Goal: Task Accomplishment & Management: Use online tool/utility

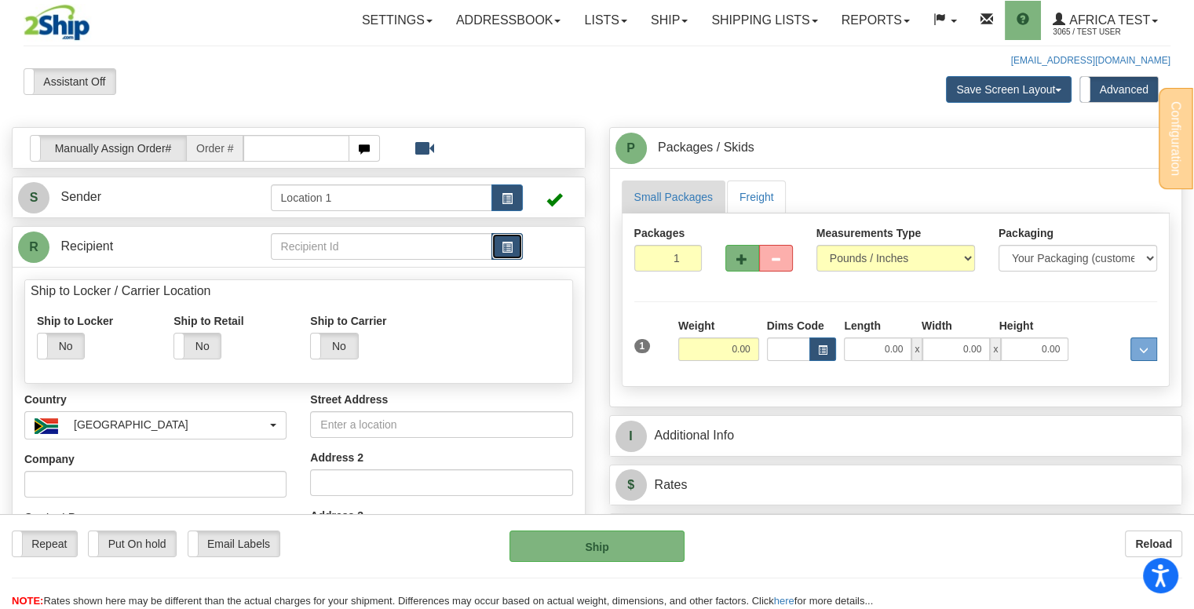
click at [506, 243] on span "button" at bounding box center [507, 248] width 11 height 10
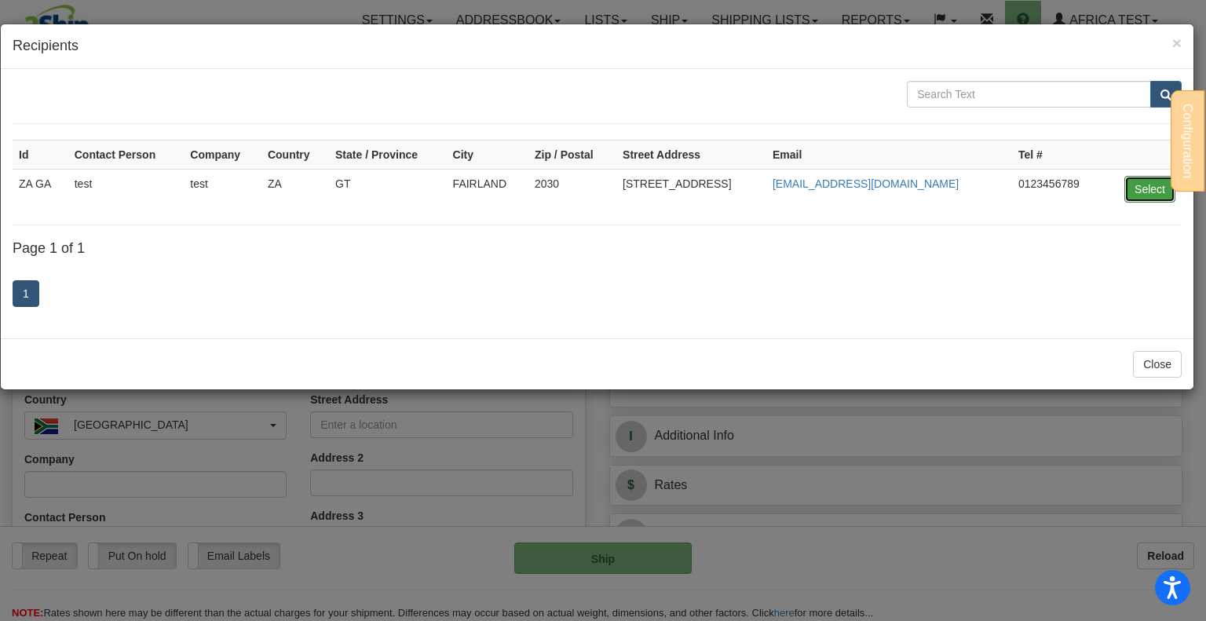
click at [1150, 185] on button "Select" at bounding box center [1149, 189] width 51 height 27
type input "ZA GA"
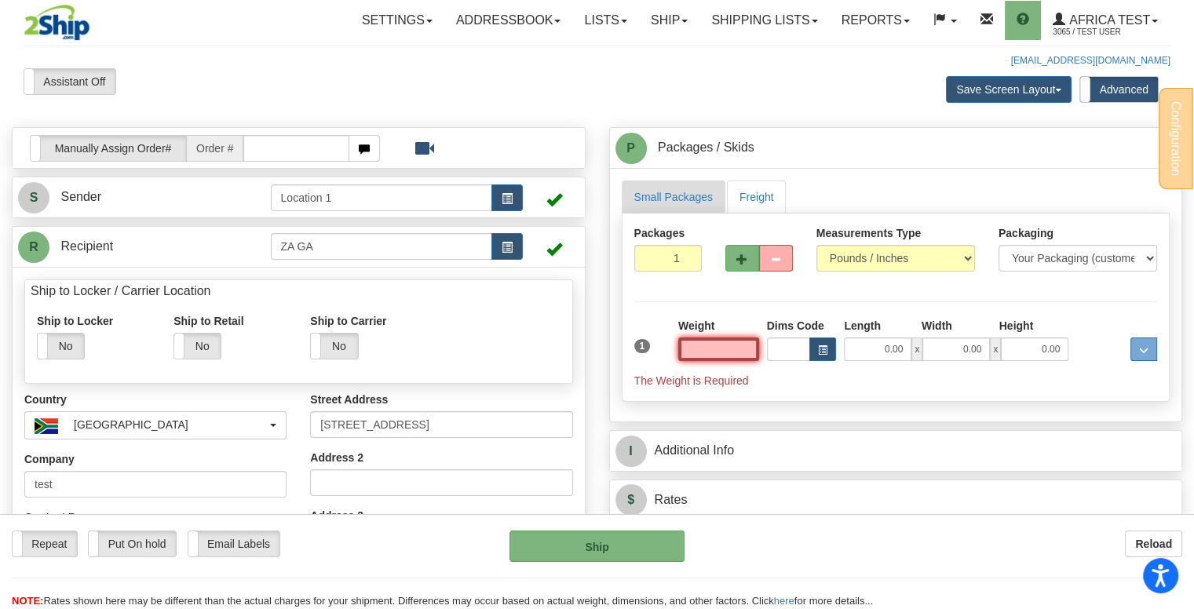
click at [739, 346] on input "text" at bounding box center [718, 350] width 81 height 24
type input "10.00"
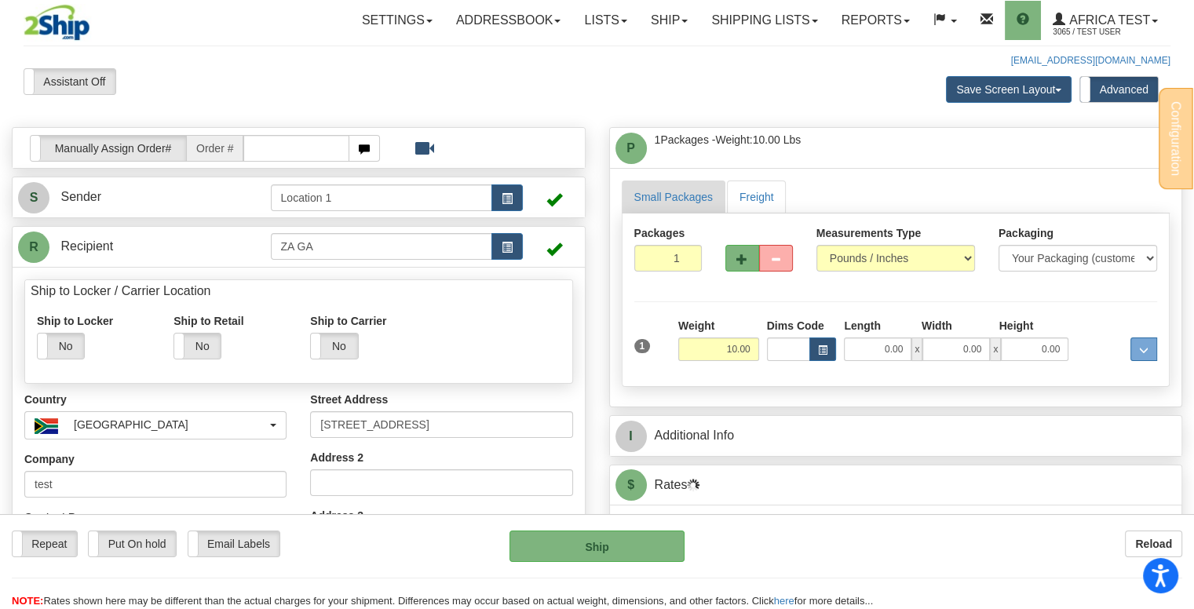
click at [1065, 171] on div "Small Packages Freight Packages 1 1 Measurements Type" at bounding box center [896, 287] width 572 height 239
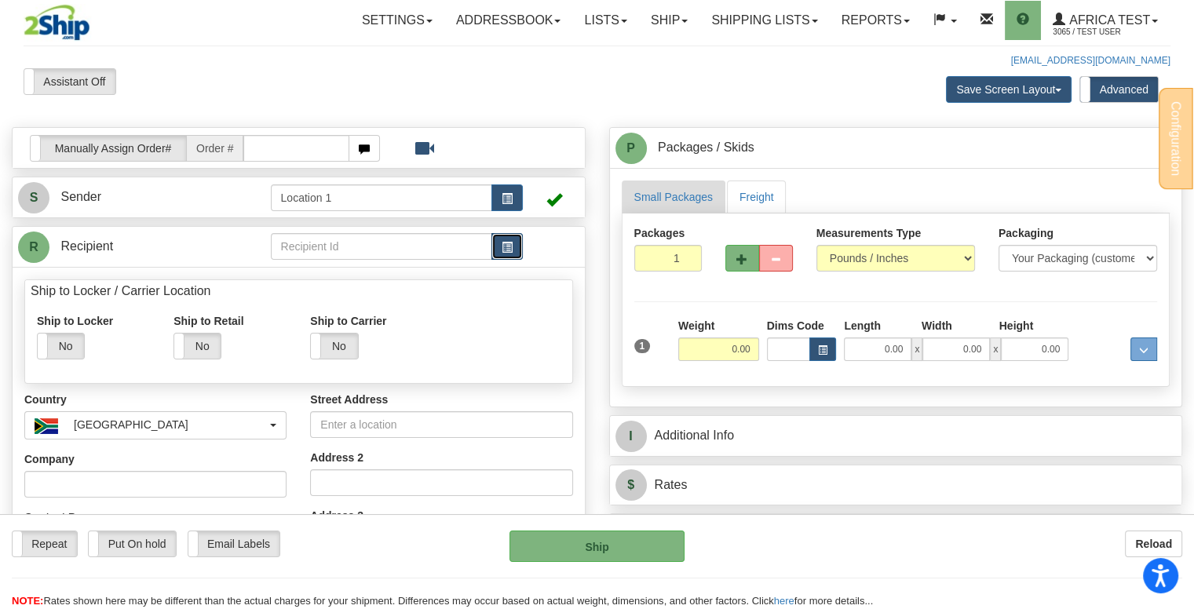
click at [503, 243] on span "button" at bounding box center [507, 248] width 11 height 10
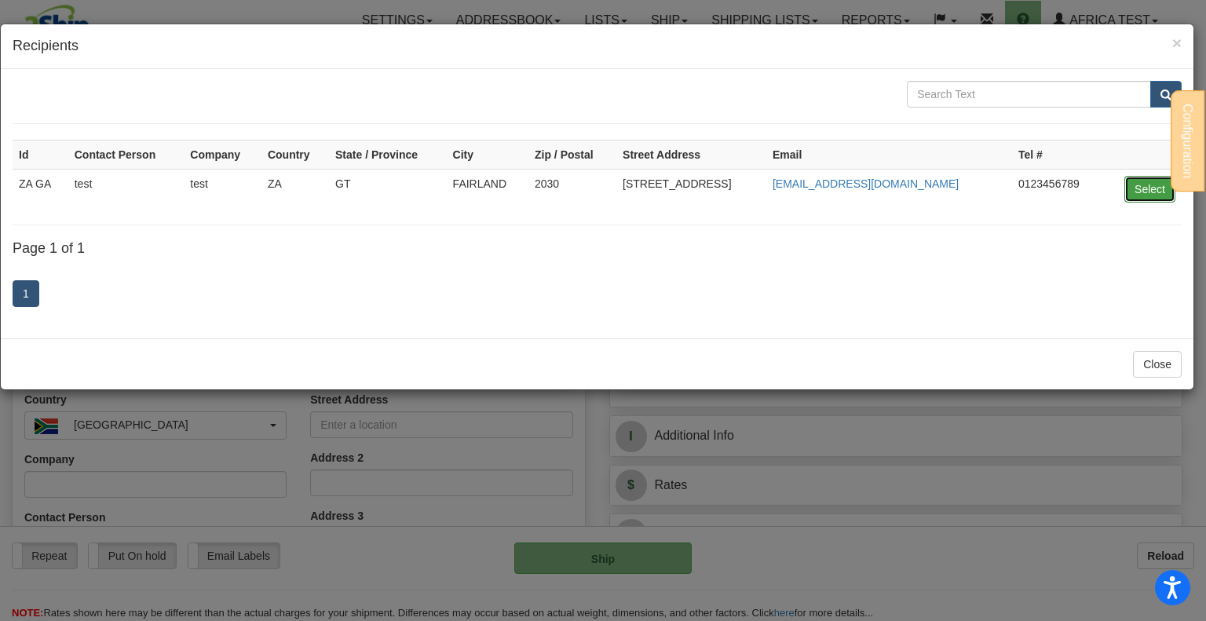
drag, startPoint x: 1142, startPoint y: 178, endPoint x: 1137, endPoint y: 194, distance: 16.4
click at [1142, 179] on button "Select" at bounding box center [1149, 189] width 51 height 27
type input "ZA GA"
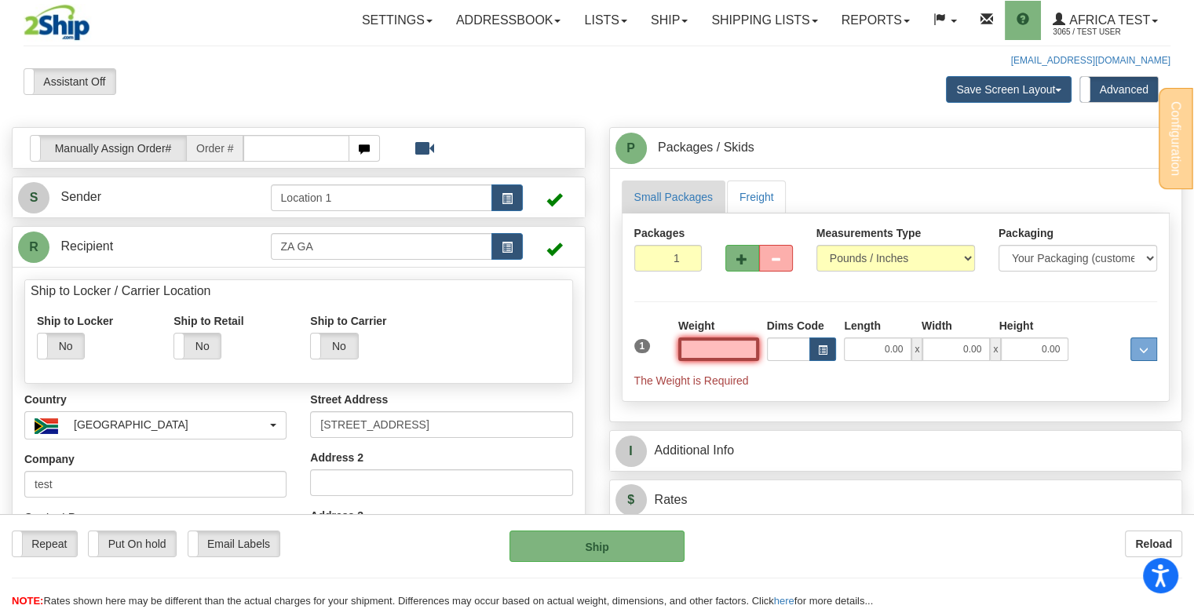
click at [729, 343] on input "text" at bounding box center [718, 350] width 81 height 24
type input "10.00"
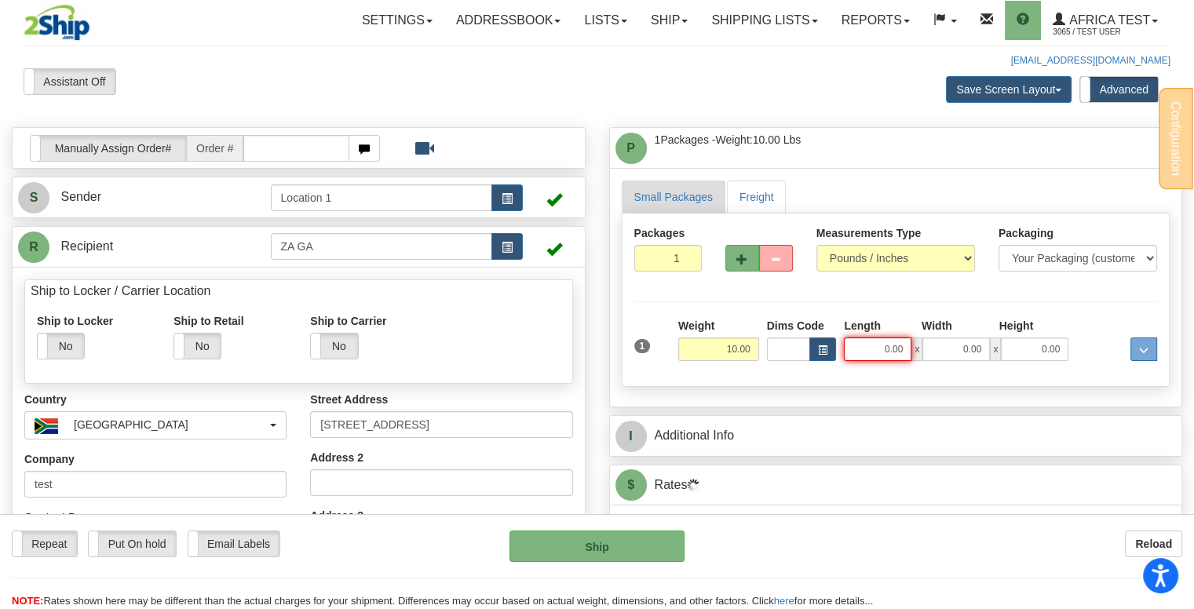
click at [880, 349] on input "0.00" at bounding box center [878, 350] width 68 height 24
click at [880, 349] on input "Length" at bounding box center [878, 350] width 68 height 24
type input "3.00"
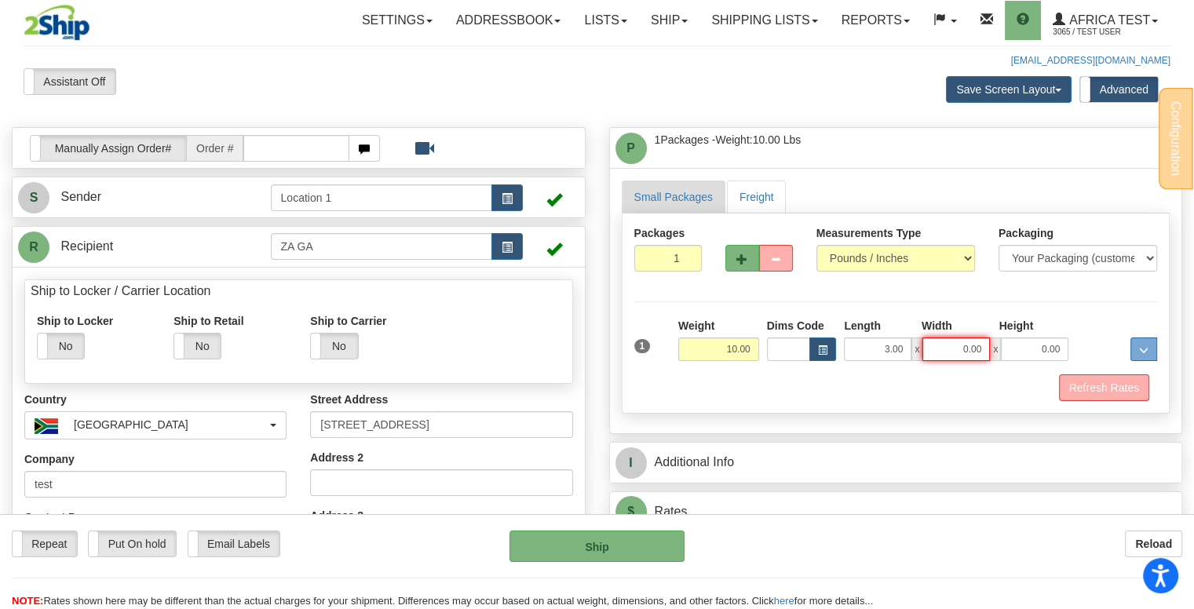
click at [939, 351] on input "0.00" at bounding box center [957, 350] width 68 height 24
click at [940, 350] on input "Width" at bounding box center [957, 350] width 68 height 24
type input "5.00"
click at [1029, 347] on input "0.00" at bounding box center [1035, 350] width 68 height 24
click at [1029, 348] on input "Height" at bounding box center [1035, 350] width 68 height 24
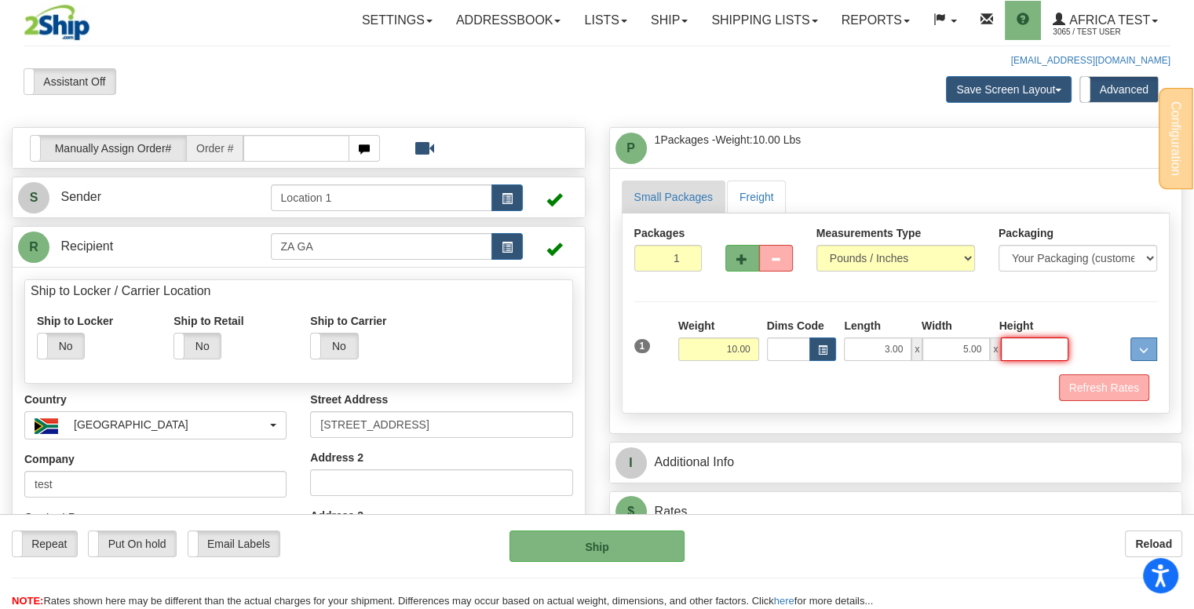
type input "4.00"
click at [1078, 378] on button "Refresh Rates" at bounding box center [1104, 388] width 90 height 27
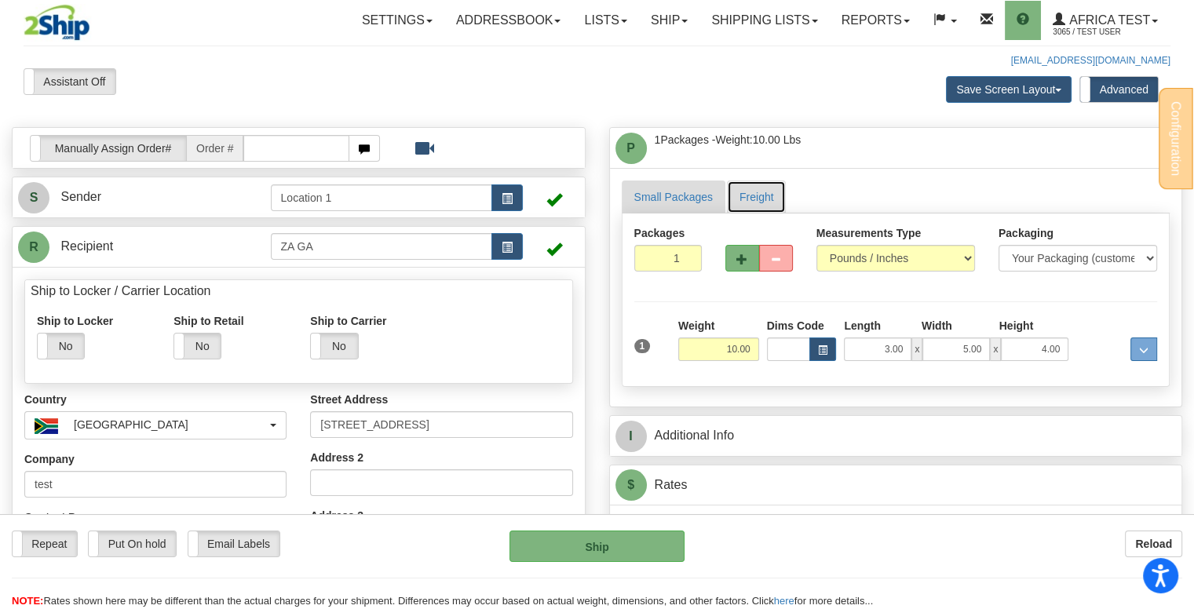
click at [751, 190] on link "Freight" at bounding box center [757, 197] width 60 height 33
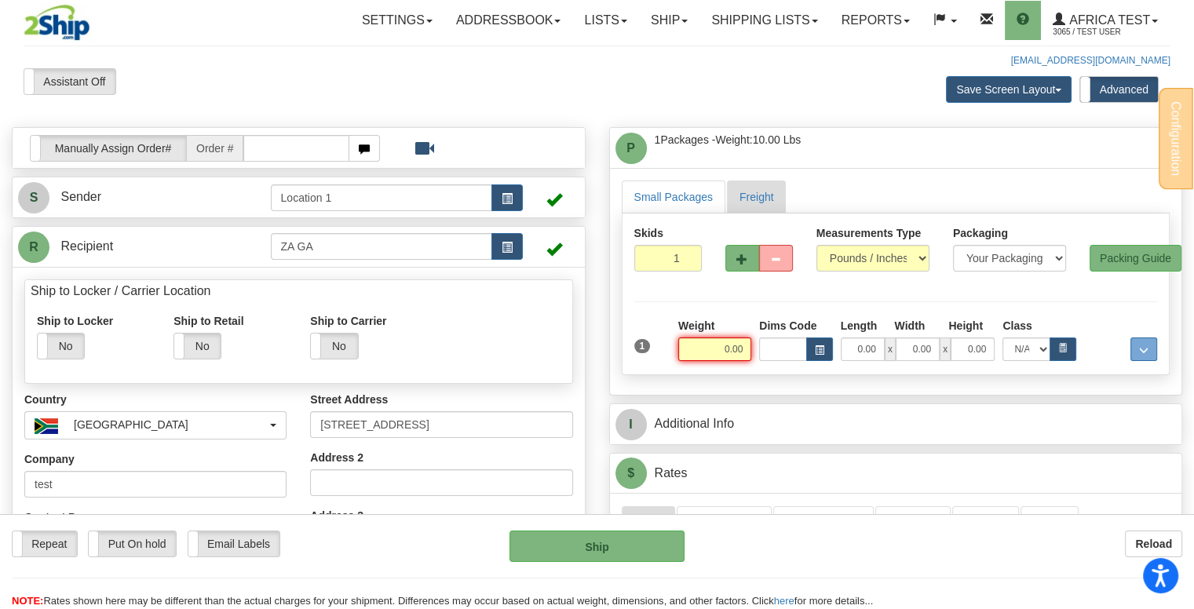
click at [708, 345] on input "0.00" at bounding box center [714, 350] width 73 height 24
click at [728, 345] on input "text" at bounding box center [714, 350] width 73 height 24
type input "50.00"
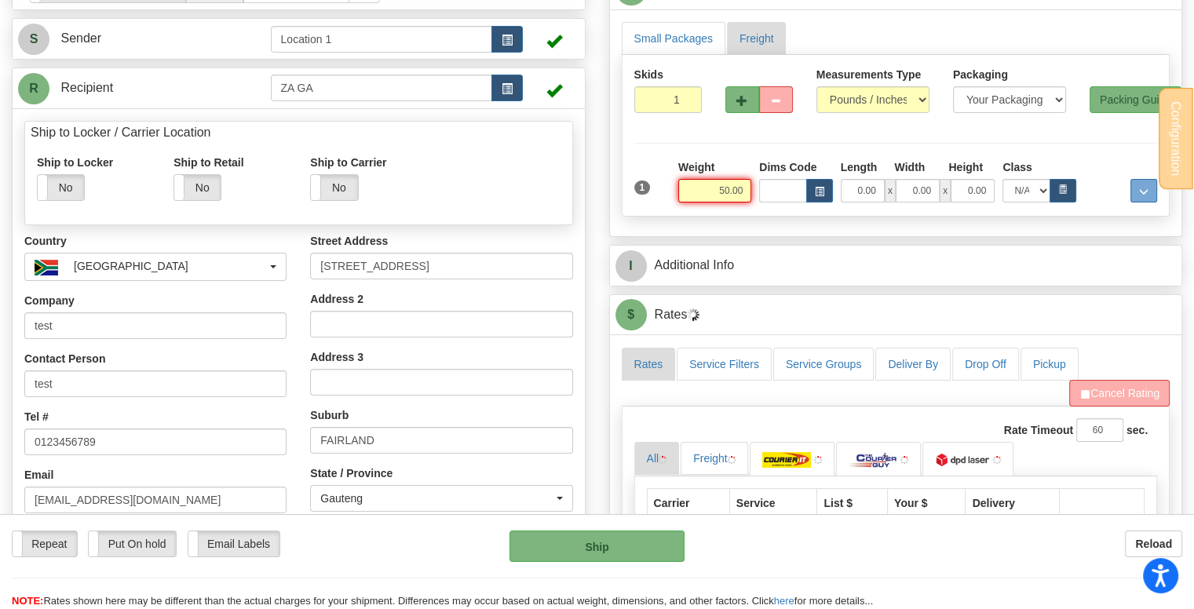
scroll to position [314, 0]
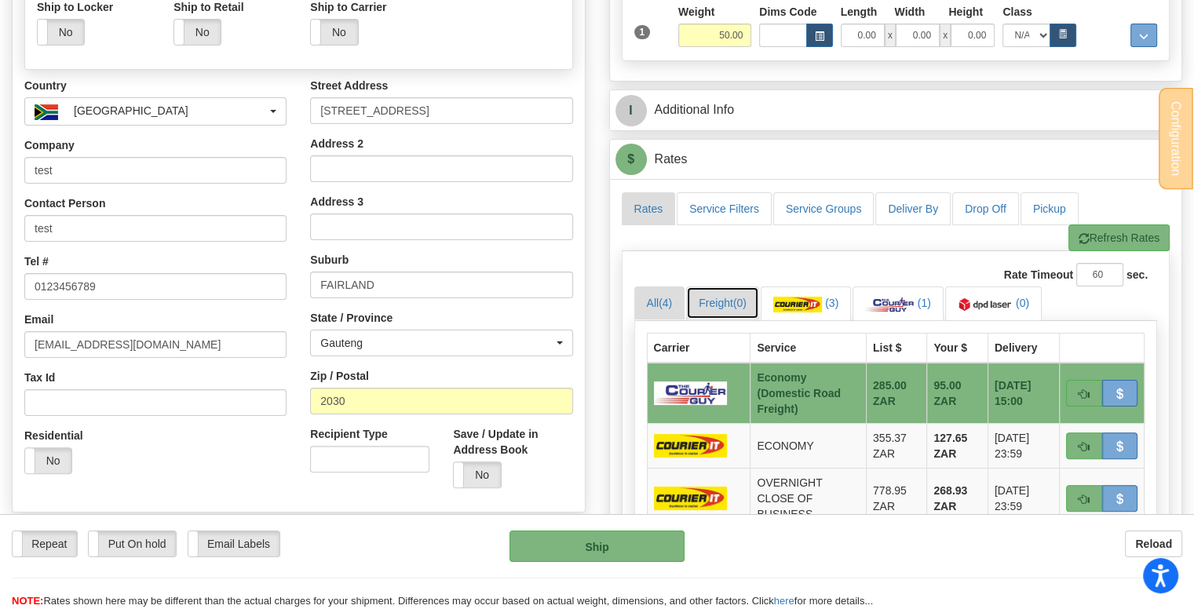
click at [738, 304] on link "Freight (0)" at bounding box center [722, 303] width 73 height 33
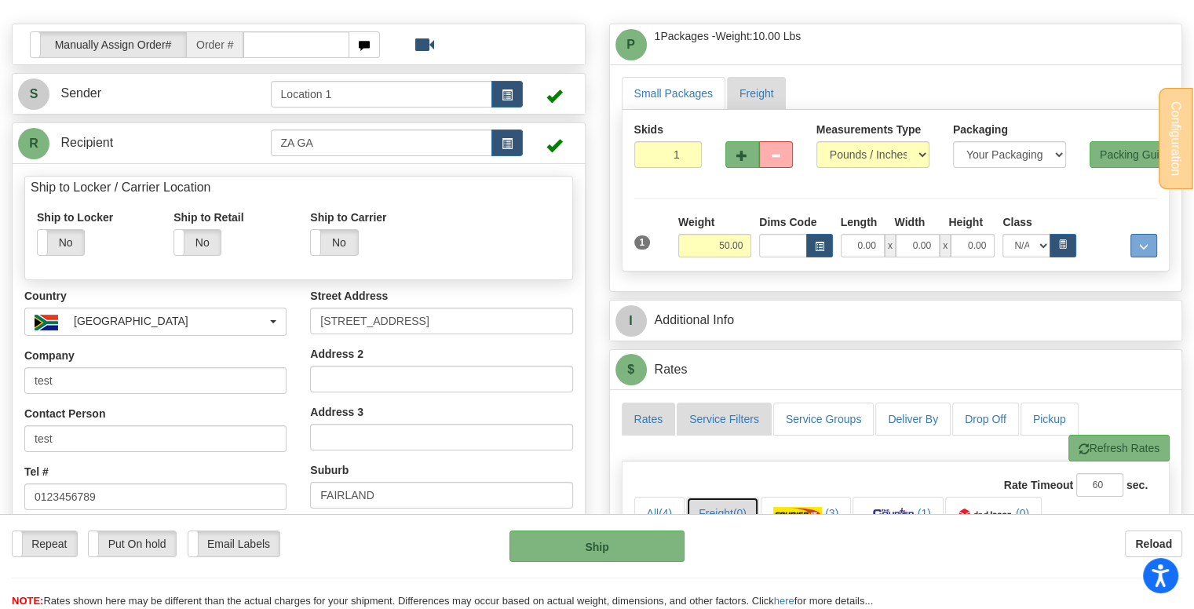
scroll to position [0, 0]
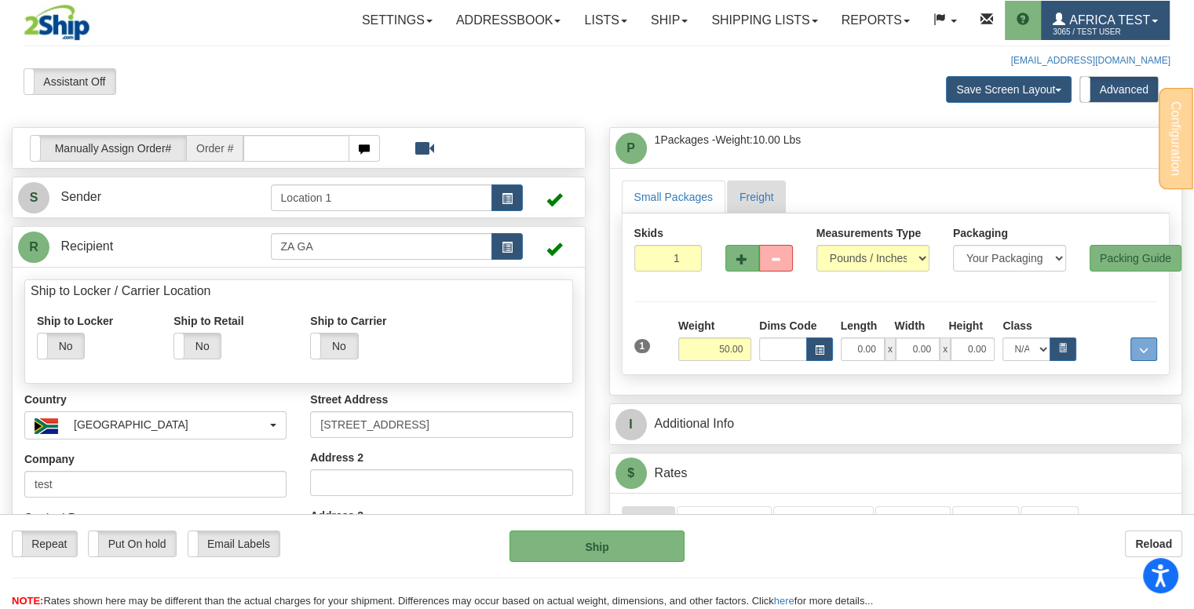
click at [1082, 27] on span "3065 / TEST USER" at bounding box center [1112, 32] width 118 height 16
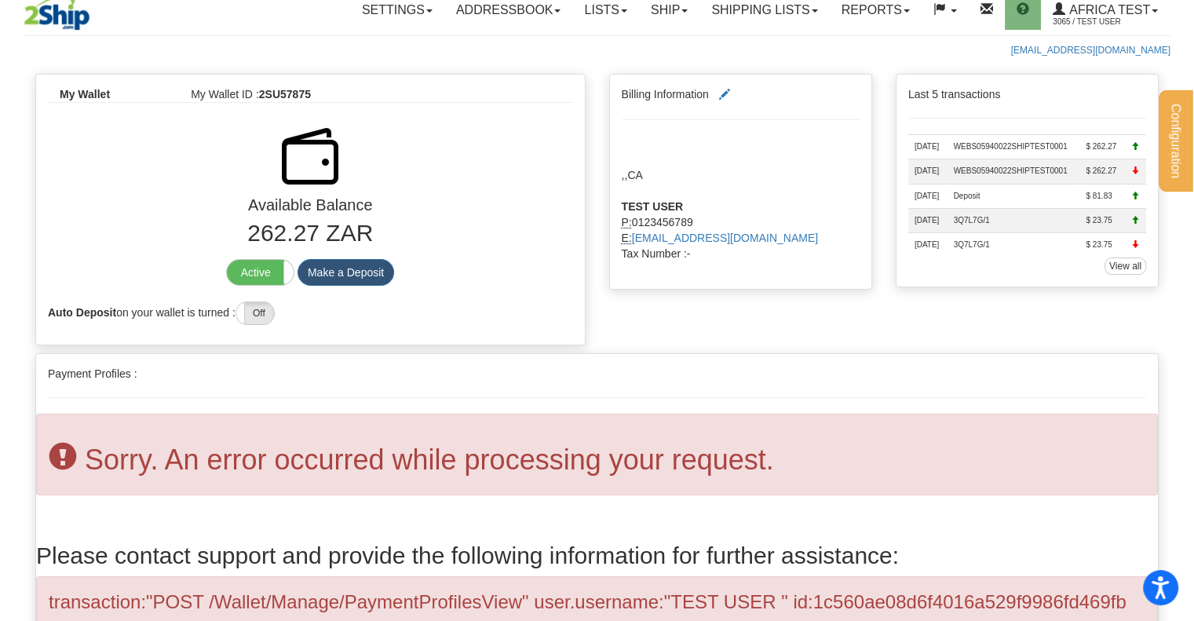
scroll to position [157, 0]
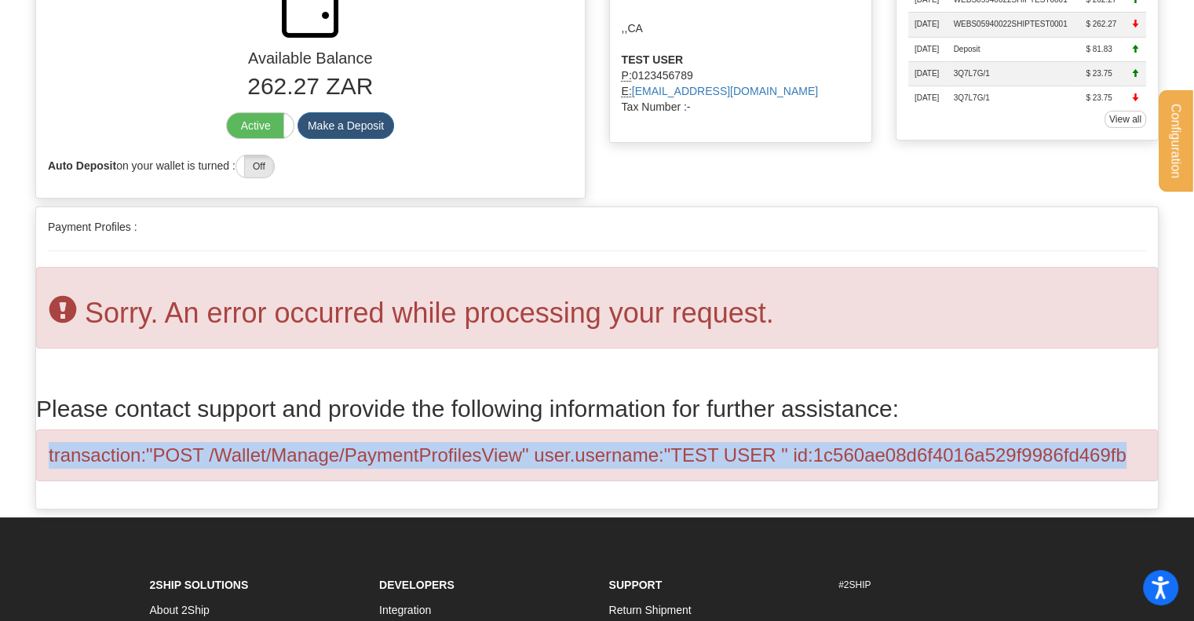
drag, startPoint x: 46, startPoint y: 452, endPoint x: 1131, endPoint y: 451, distance: 1085.1
click at [1131, 451] on div "transaction:"POST /Wallet/Manage/PaymentProfilesView" user.username:"TEST USER …" at bounding box center [597, 455] width 1122 height 52
copy div "transaction:"POST /Wallet/Manage/PaymentProfilesView" user.username:"TEST USER …"
